Goal: Use online tool/utility: Utilize a website feature to perform a specific function

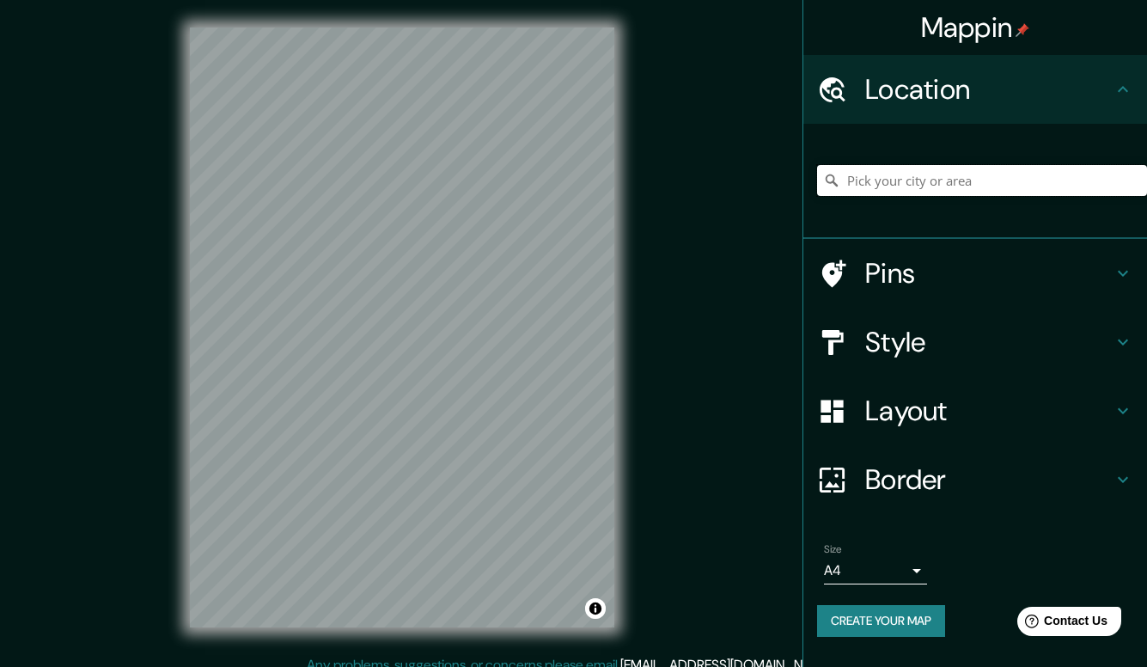
click at [900, 187] on input "Pick your city or area" at bounding box center [982, 180] width 330 height 31
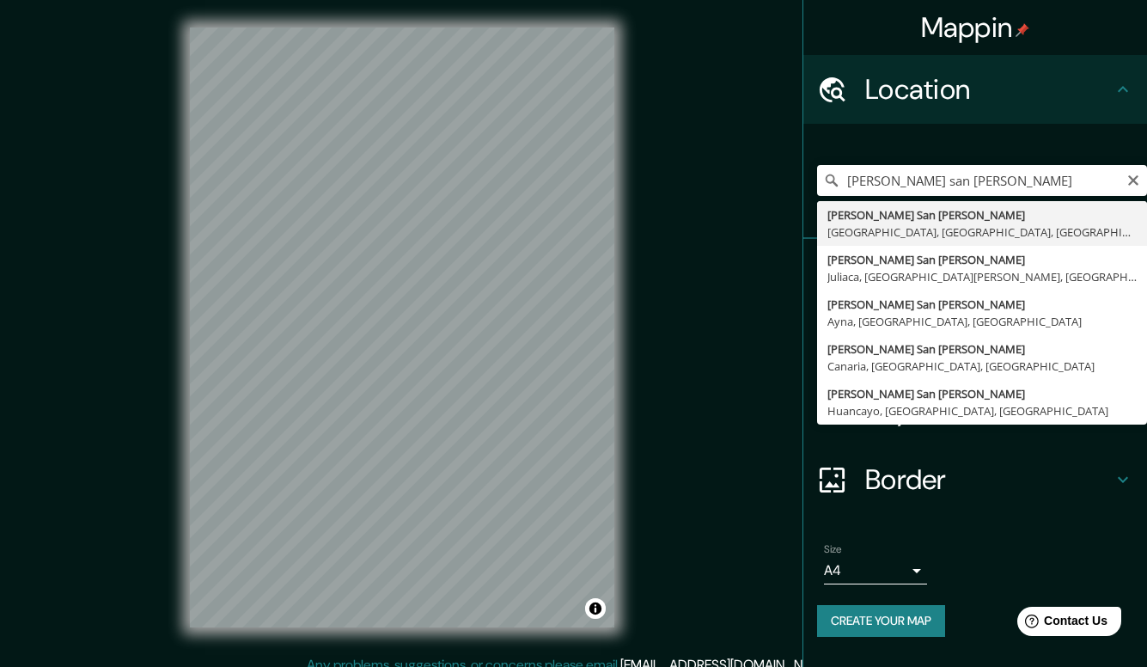
drag, startPoint x: 976, startPoint y: 199, endPoint x: 1014, endPoint y: 233, distance: 50.5
type input "[PERSON_NAME] San [PERSON_NAME], [GEOGRAPHIC_DATA], [GEOGRAPHIC_DATA], [GEOGRAP…"
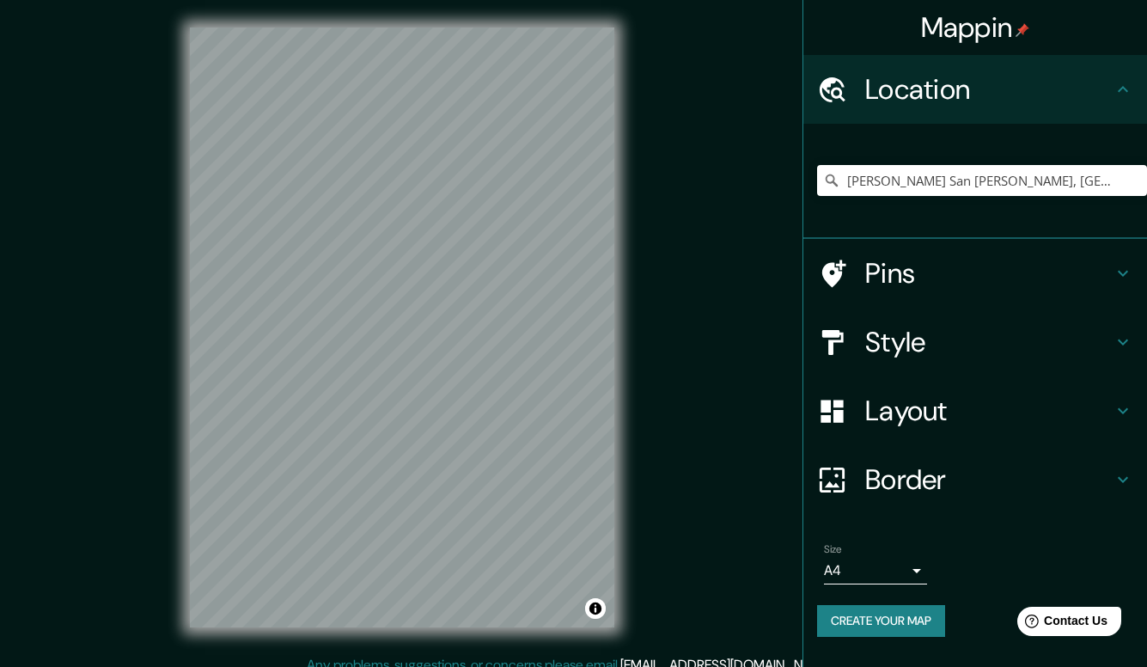
click at [1000, 341] on h4 "Style" at bounding box center [989, 342] width 248 height 34
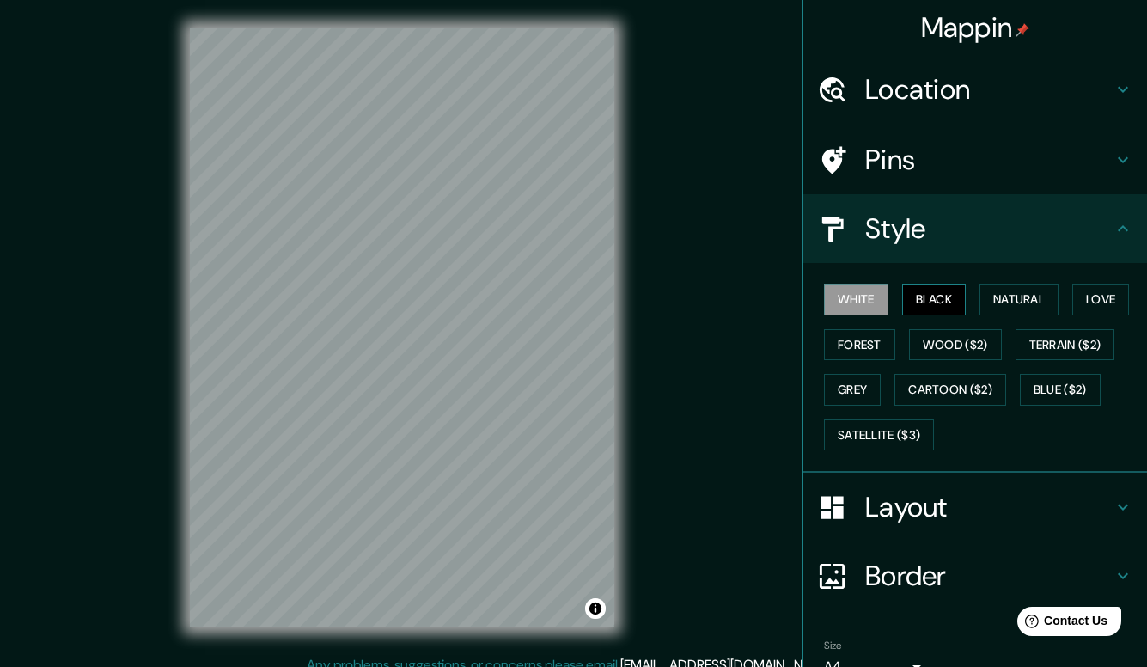
click at [945, 295] on button "Black" at bounding box center [934, 300] width 64 height 32
click at [1035, 301] on button "Natural" at bounding box center [1019, 300] width 79 height 32
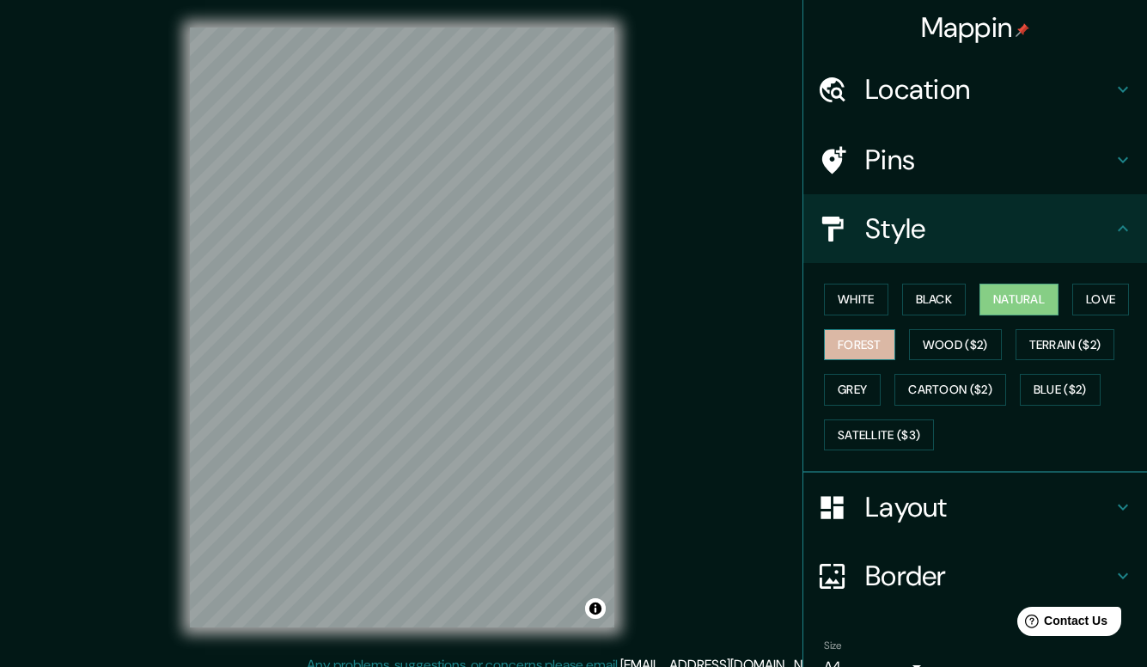
click at [860, 348] on button "Forest" at bounding box center [859, 345] width 71 height 32
click at [1110, 300] on button "Love" at bounding box center [1101, 300] width 57 height 32
click at [1041, 295] on button "Natural" at bounding box center [1019, 300] width 79 height 32
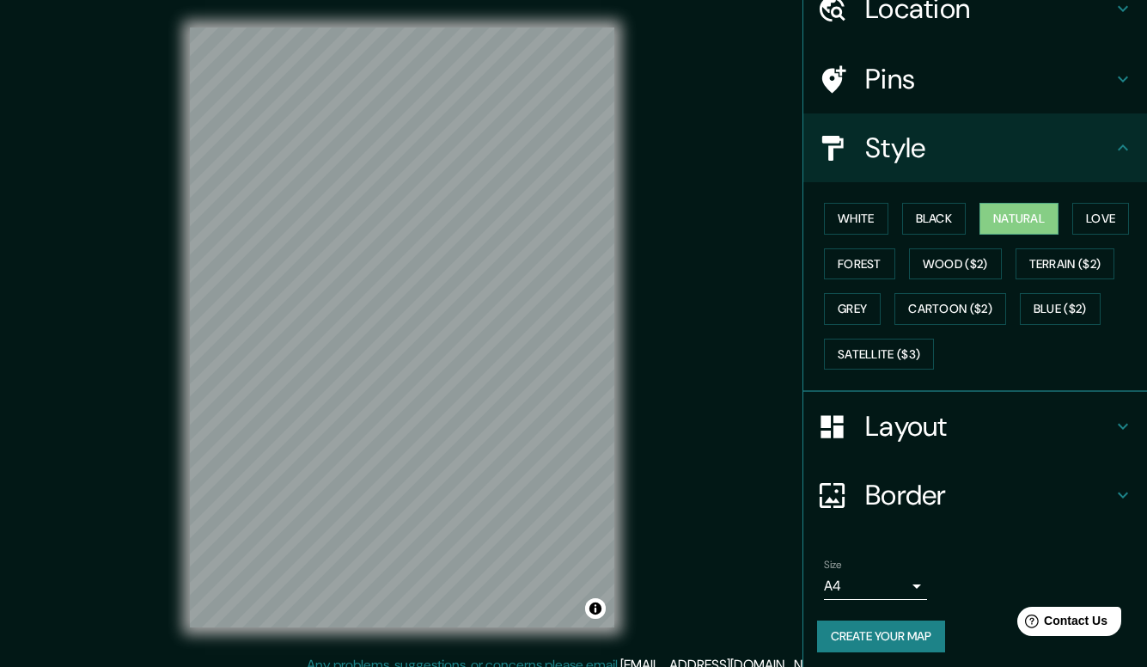
scroll to position [80, 0]
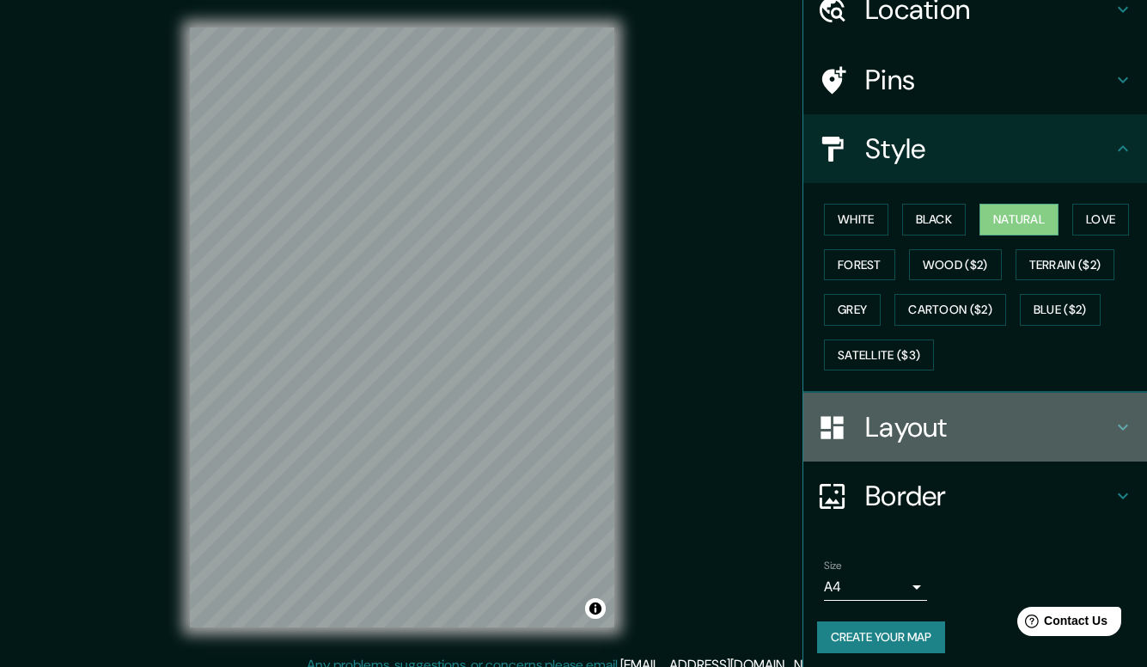
click at [888, 414] on h4 "Layout" at bounding box center [989, 427] width 248 height 34
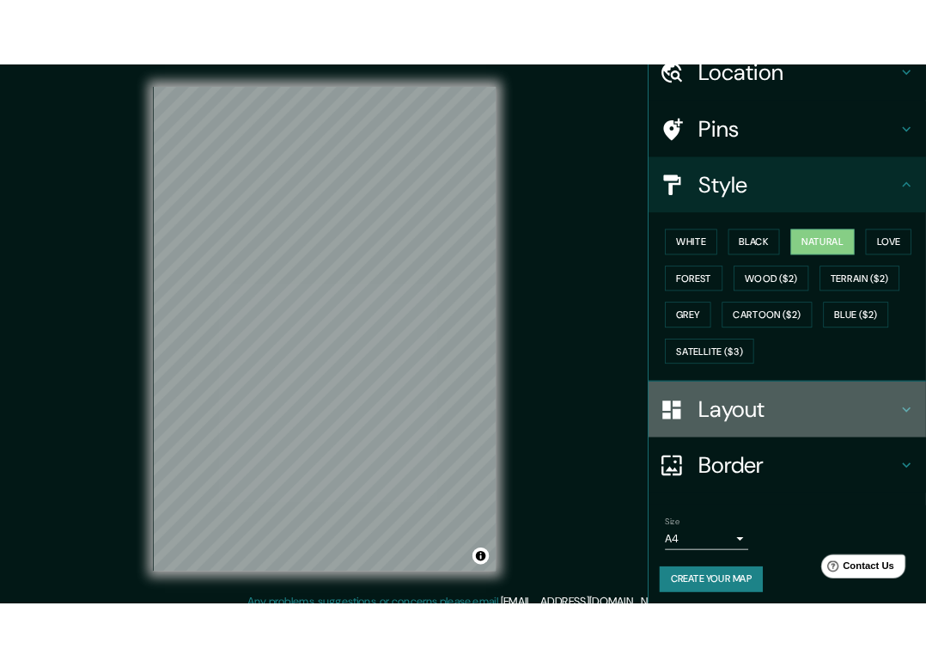
scroll to position [0, 0]
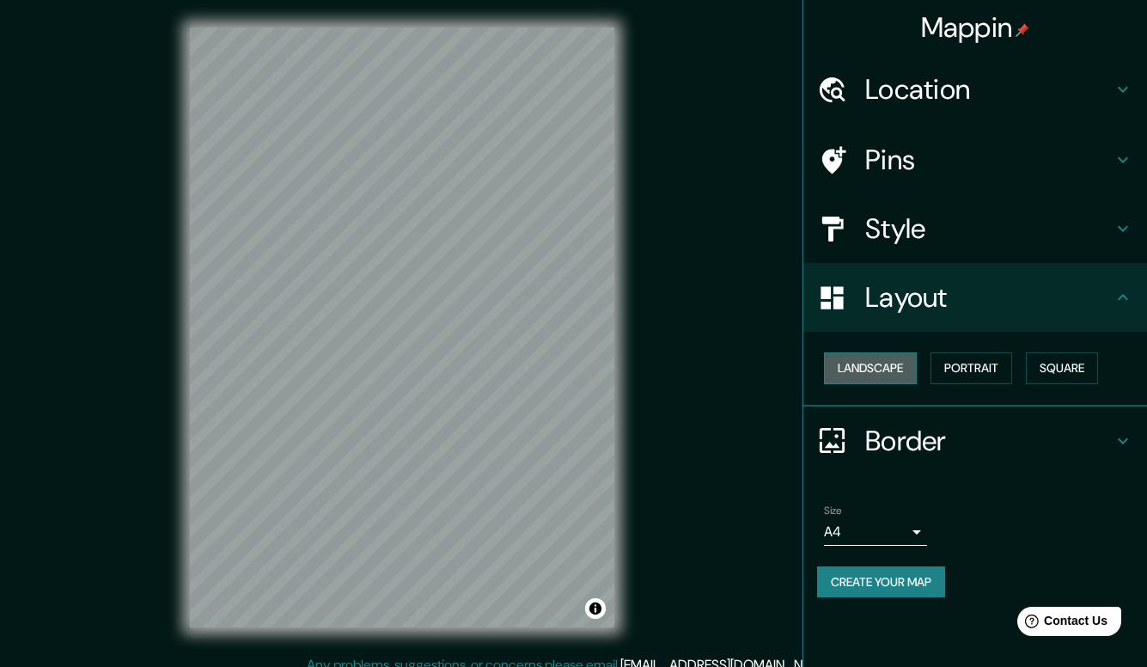
click at [893, 372] on button "Landscape" at bounding box center [870, 368] width 93 height 32
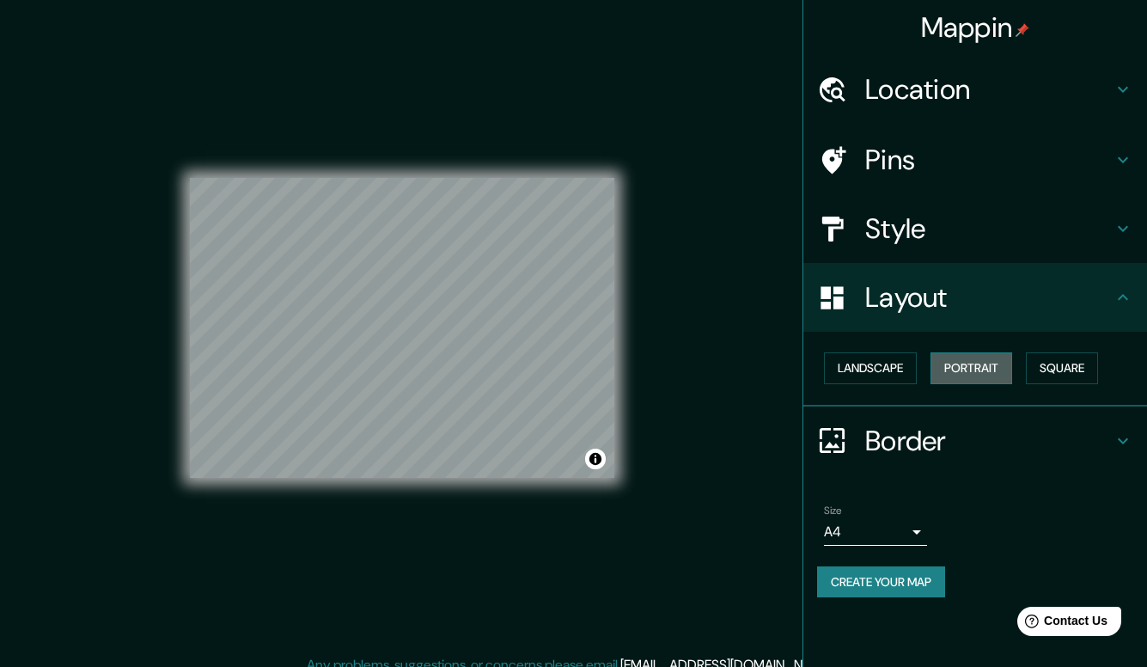
click at [967, 375] on button "Portrait" at bounding box center [972, 368] width 82 height 32
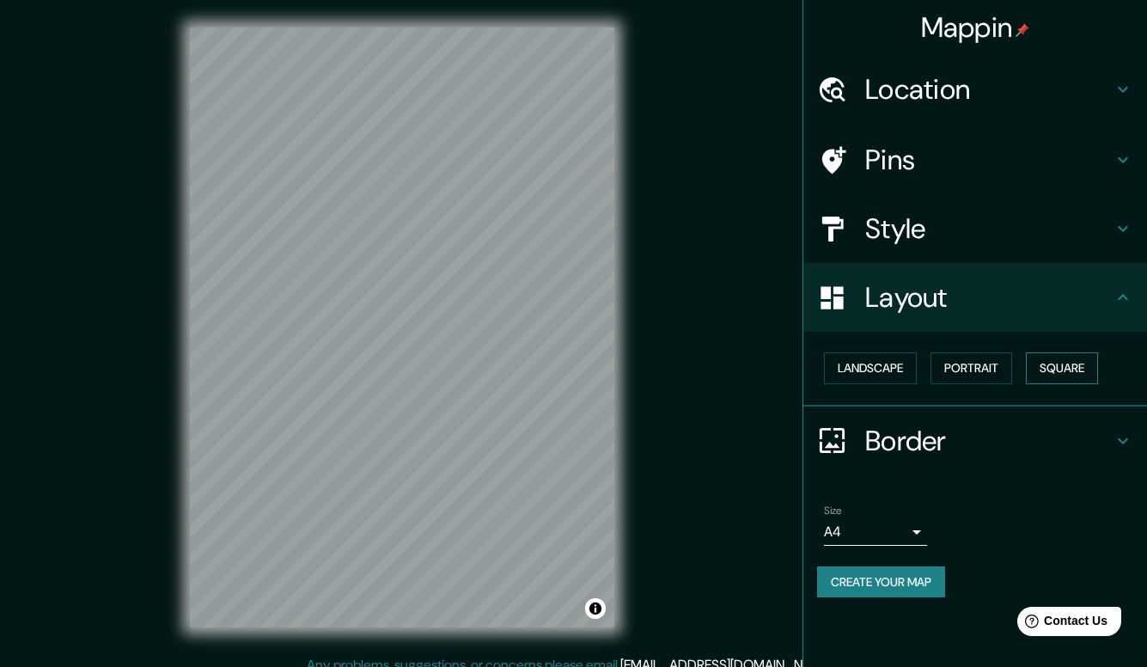
click at [1092, 370] on button "Square" at bounding box center [1062, 368] width 72 height 32
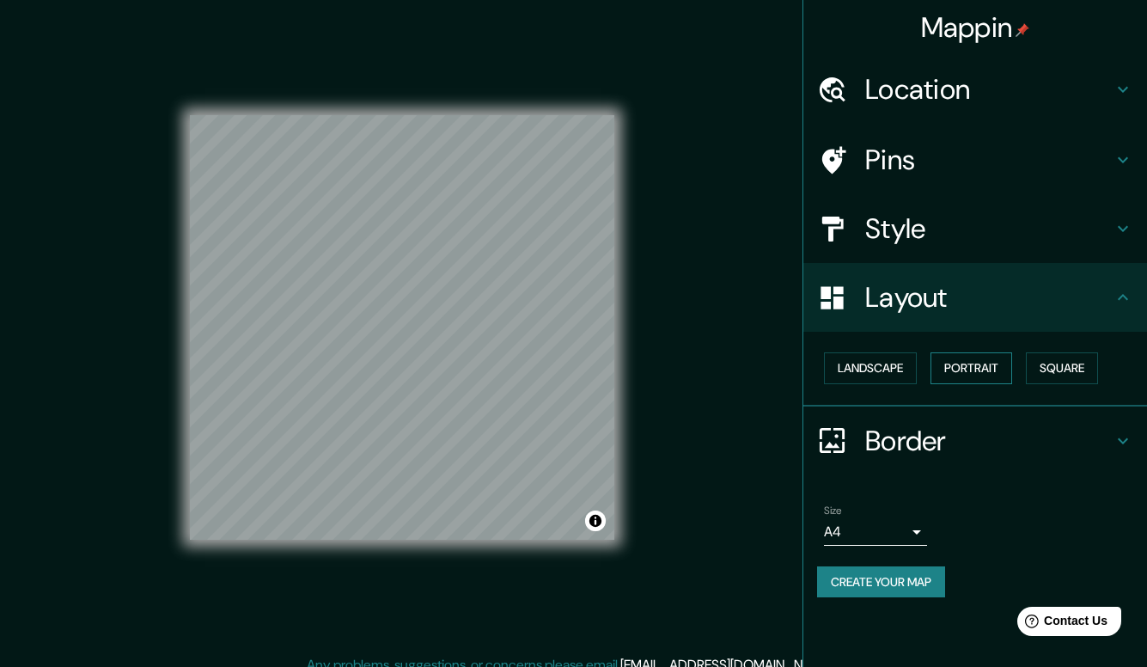
click at [996, 365] on button "Portrait" at bounding box center [972, 368] width 82 height 32
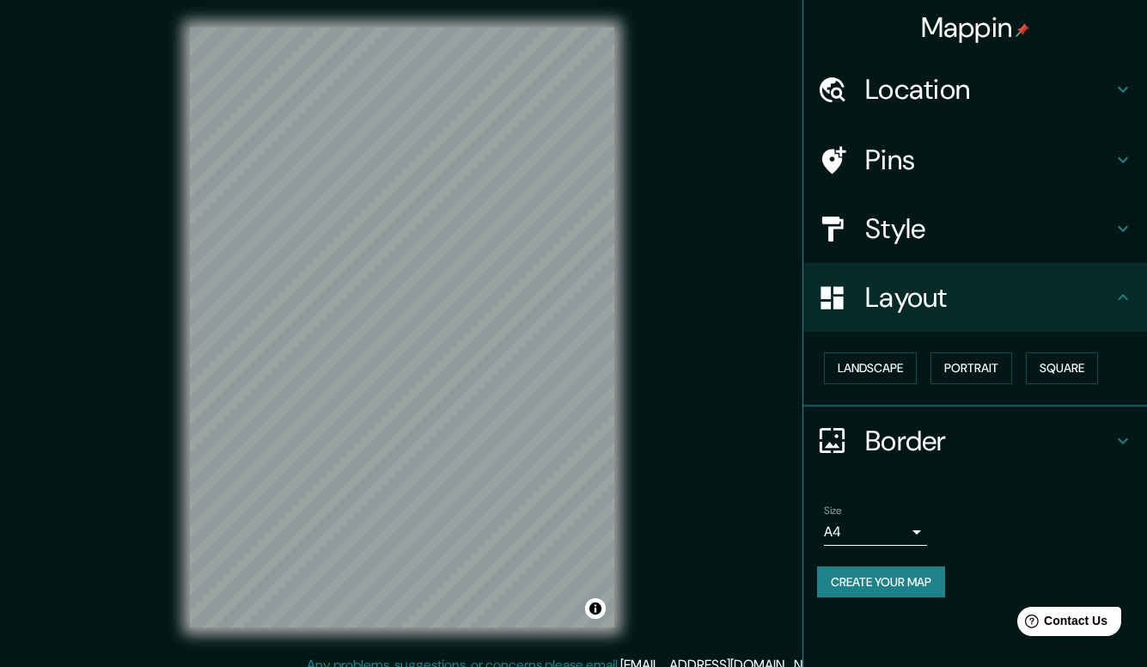
click at [980, 89] on h4 "Location" at bounding box center [989, 89] width 248 height 34
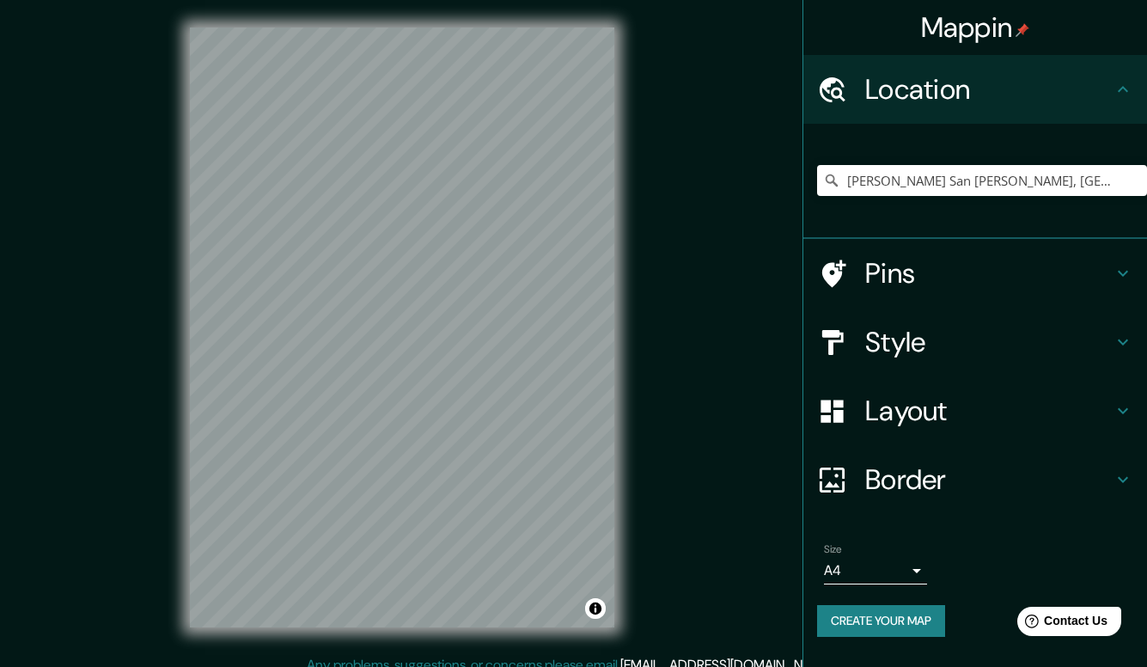
click at [928, 278] on h4 "Pins" at bounding box center [989, 273] width 248 height 34
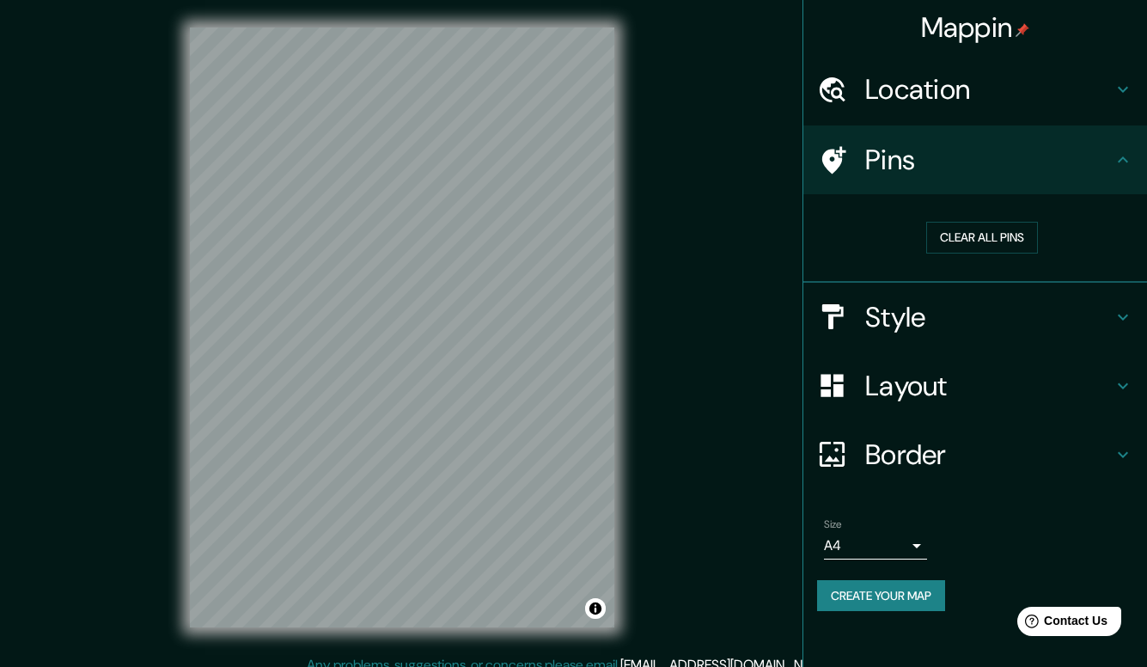
click at [894, 319] on h4 "Style" at bounding box center [989, 317] width 248 height 34
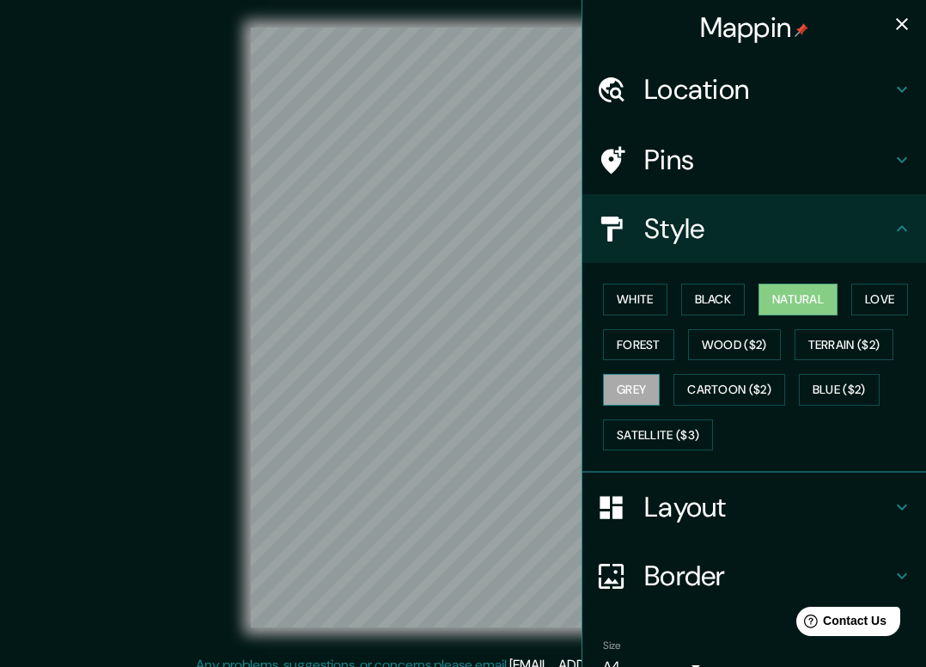
click at [631, 376] on button "Grey" at bounding box center [631, 390] width 57 height 32
click at [645, 351] on button "Forest" at bounding box center [638, 345] width 71 height 32
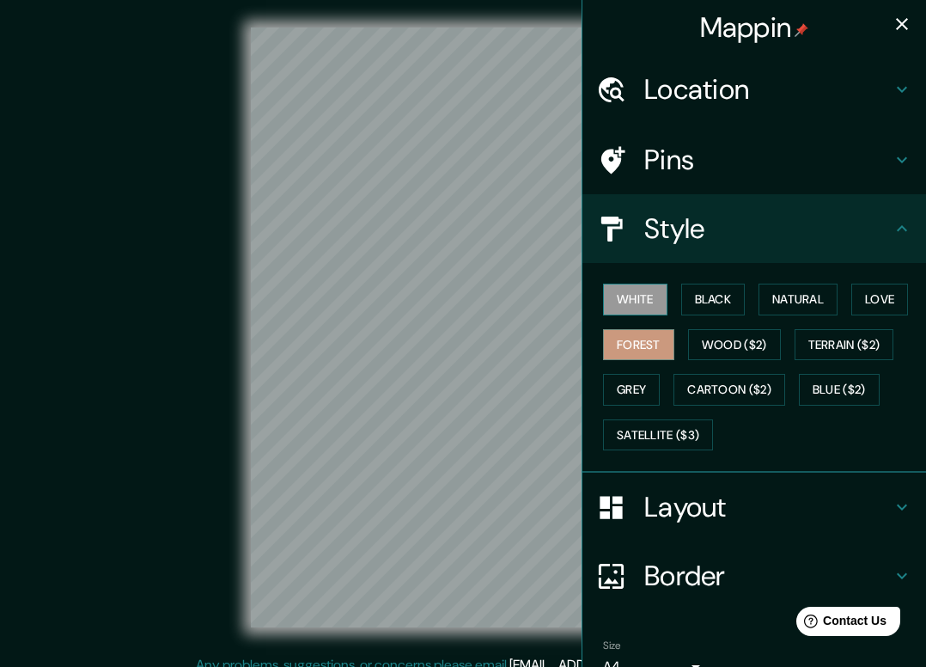
click at [646, 301] on button "White" at bounding box center [635, 300] width 64 height 32
click at [734, 300] on button "Black" at bounding box center [714, 300] width 64 height 32
click at [644, 296] on button "White" at bounding box center [635, 300] width 64 height 32
click at [824, 301] on button "Natural" at bounding box center [798, 300] width 79 height 32
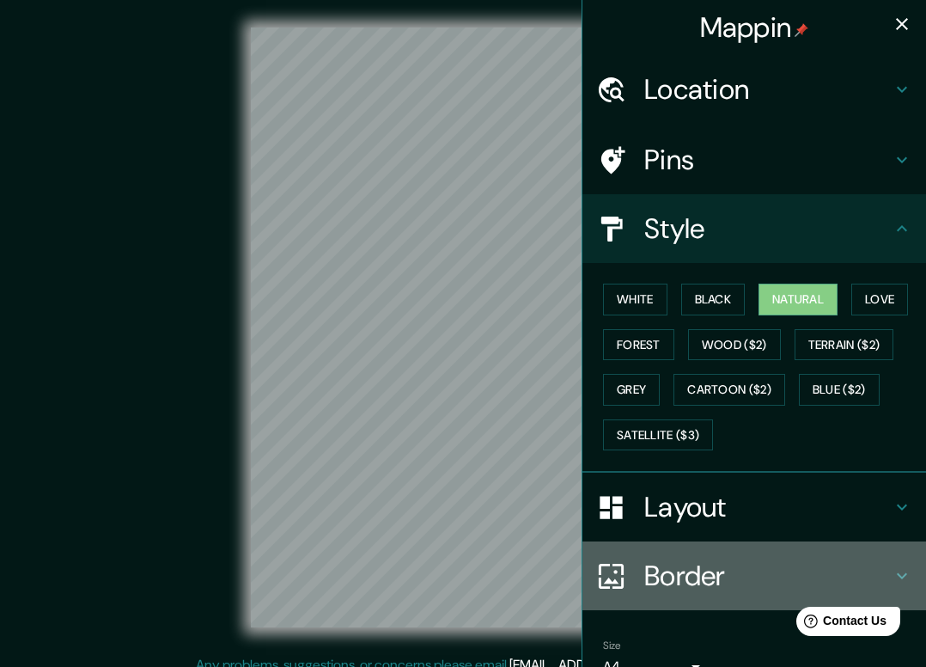
click at [681, 572] on h4 "Border" at bounding box center [769, 576] width 248 height 34
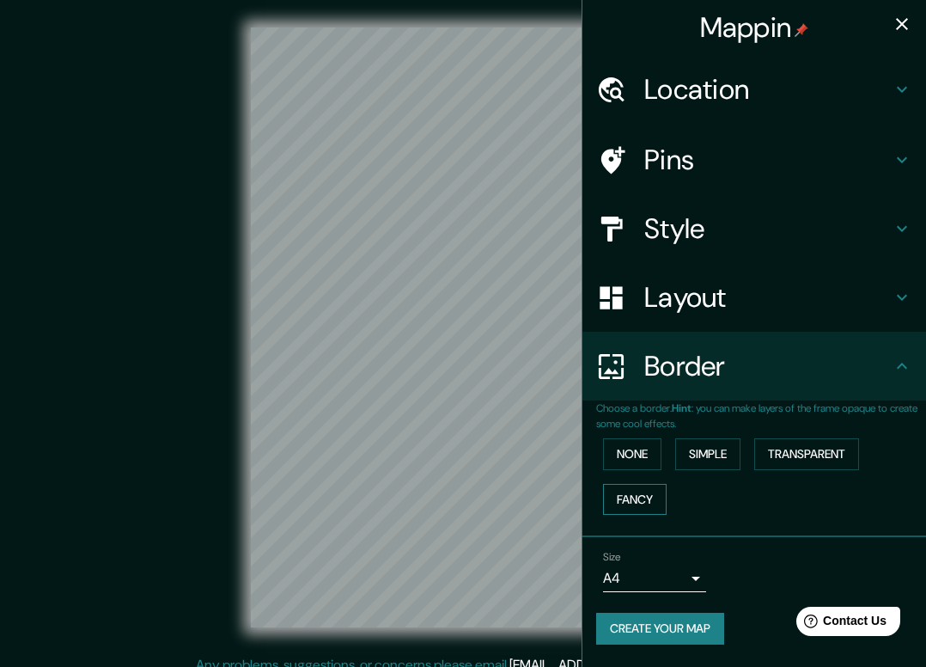
click at [638, 493] on button "Fancy" at bounding box center [635, 500] width 64 height 32
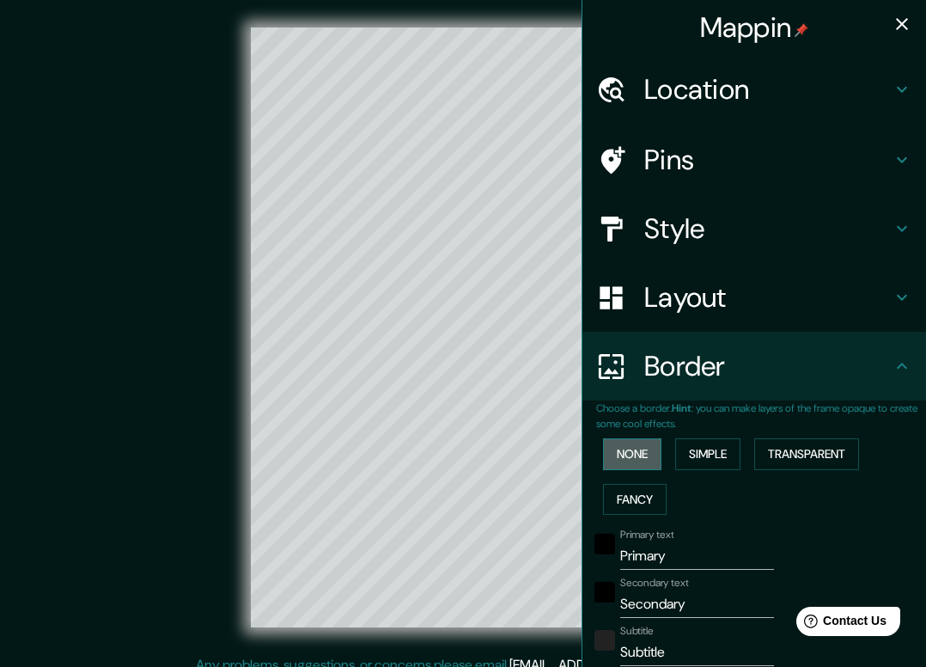
click at [639, 462] on button "None" at bounding box center [632, 454] width 58 height 32
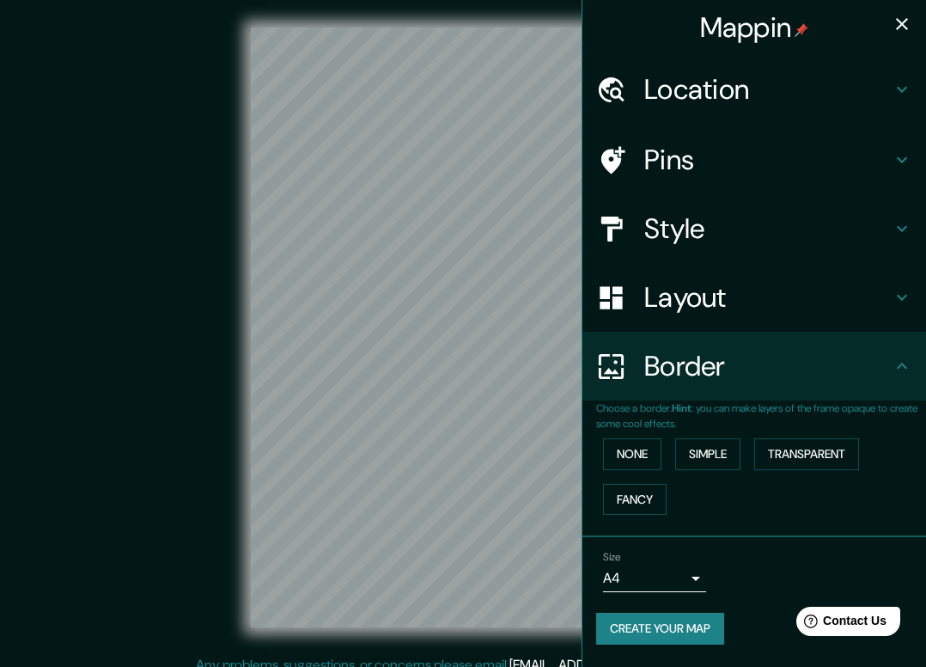
click at [685, 289] on h4 "Layout" at bounding box center [769, 297] width 248 height 34
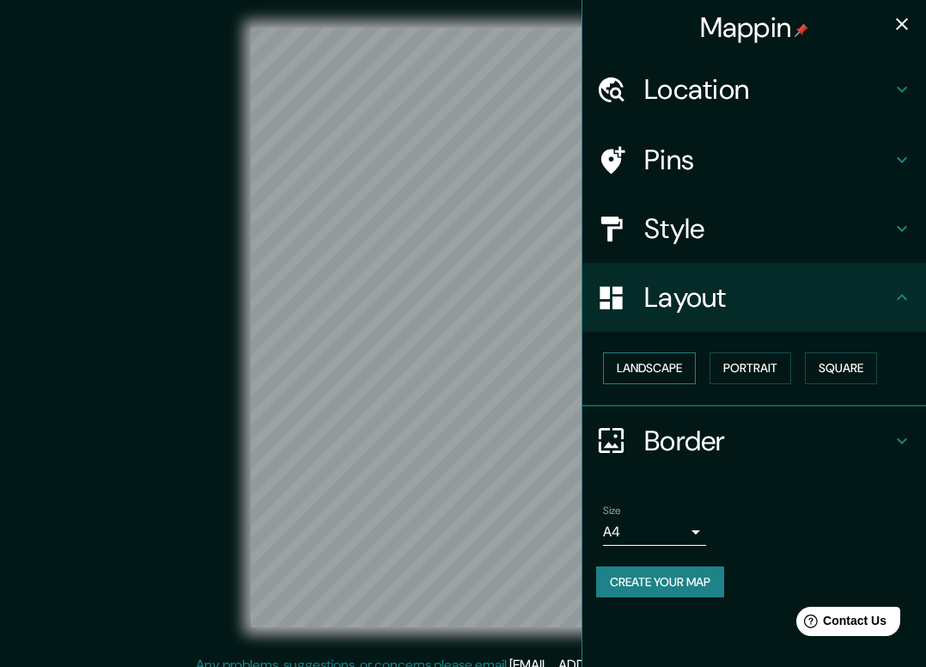
click at [652, 354] on button "Landscape" at bounding box center [649, 368] width 93 height 32
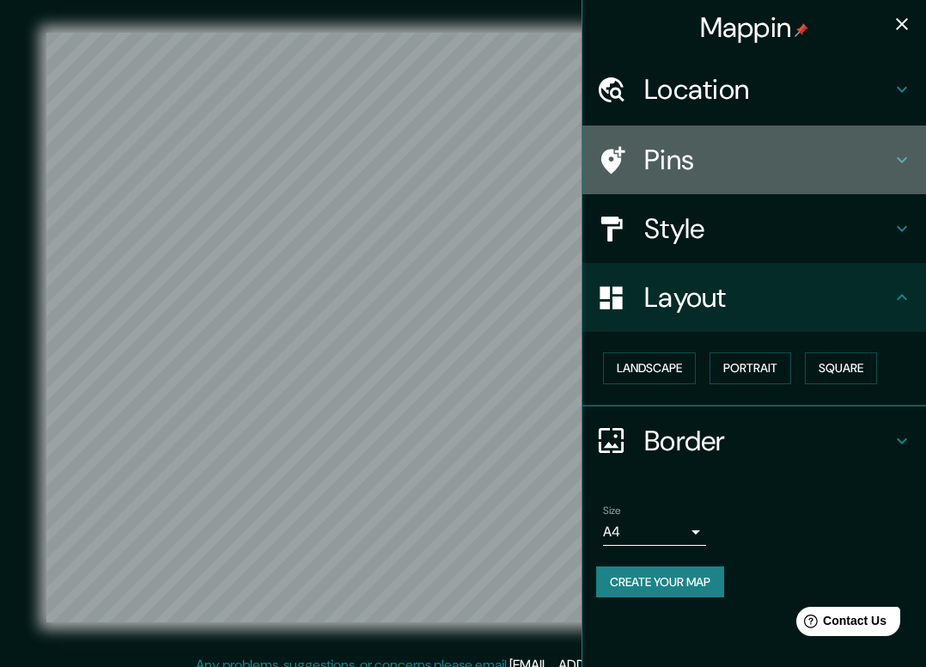
drag, startPoint x: 584, startPoint y: 144, endPoint x: 731, endPoint y: 146, distance: 147.8
click at [731, 146] on div "Pins" at bounding box center [755, 159] width 344 height 69
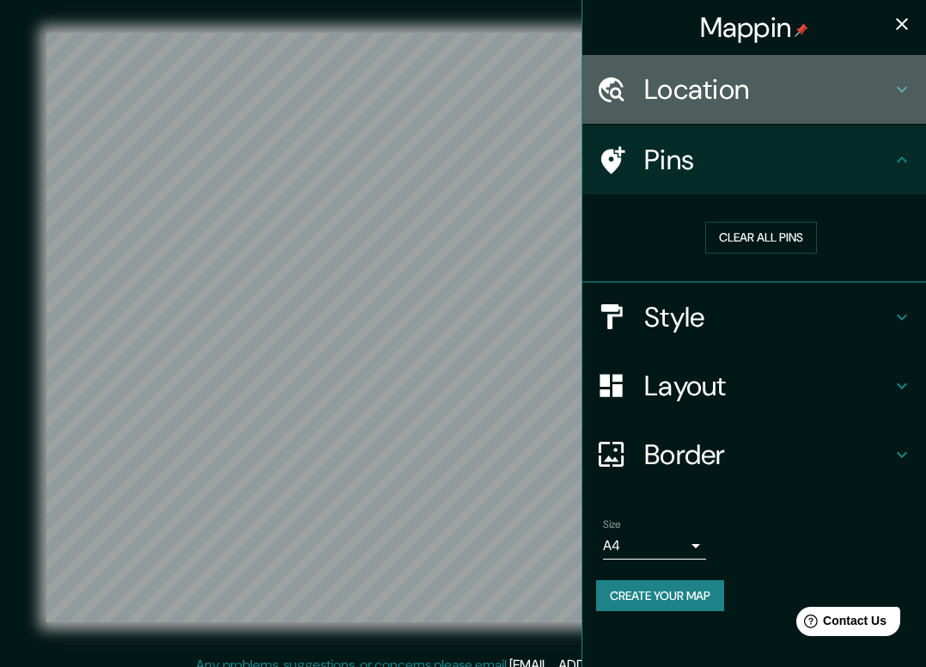
click at [776, 83] on h4 "Location" at bounding box center [769, 89] width 248 height 34
